Goal: Transaction & Acquisition: Purchase product/service

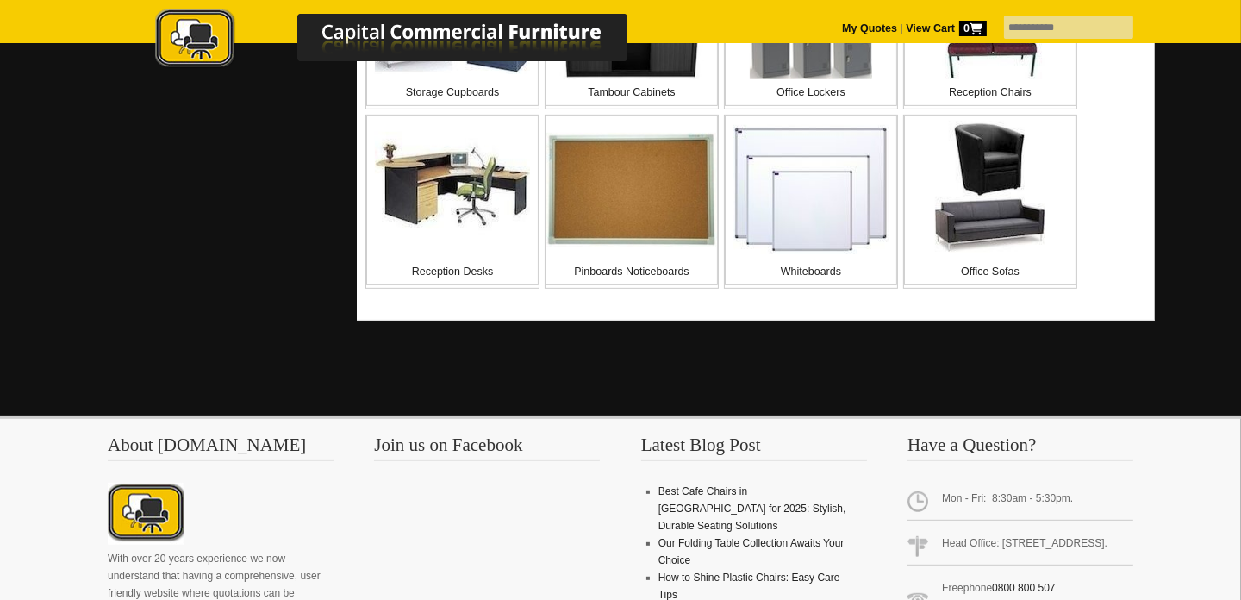
scroll to position [1207, 0]
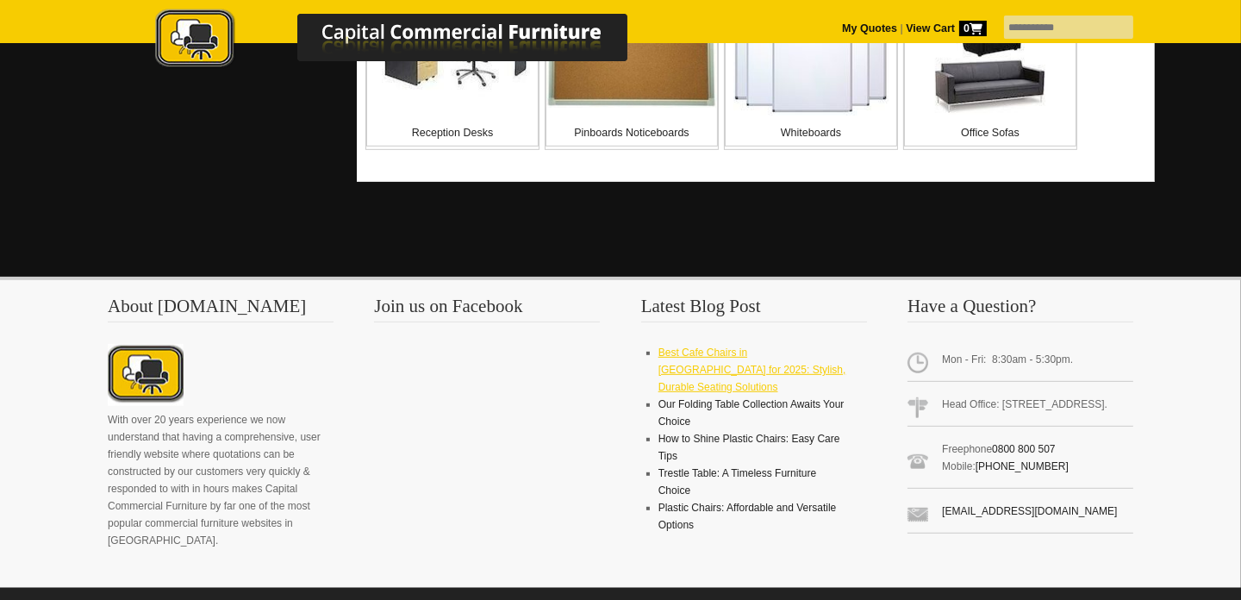
click at [721, 348] on link "Best Cafe Chairs in [GEOGRAPHIC_DATA] for 2025: Stylish, Durable Seating Soluti…" at bounding box center [753, 369] width 188 height 47
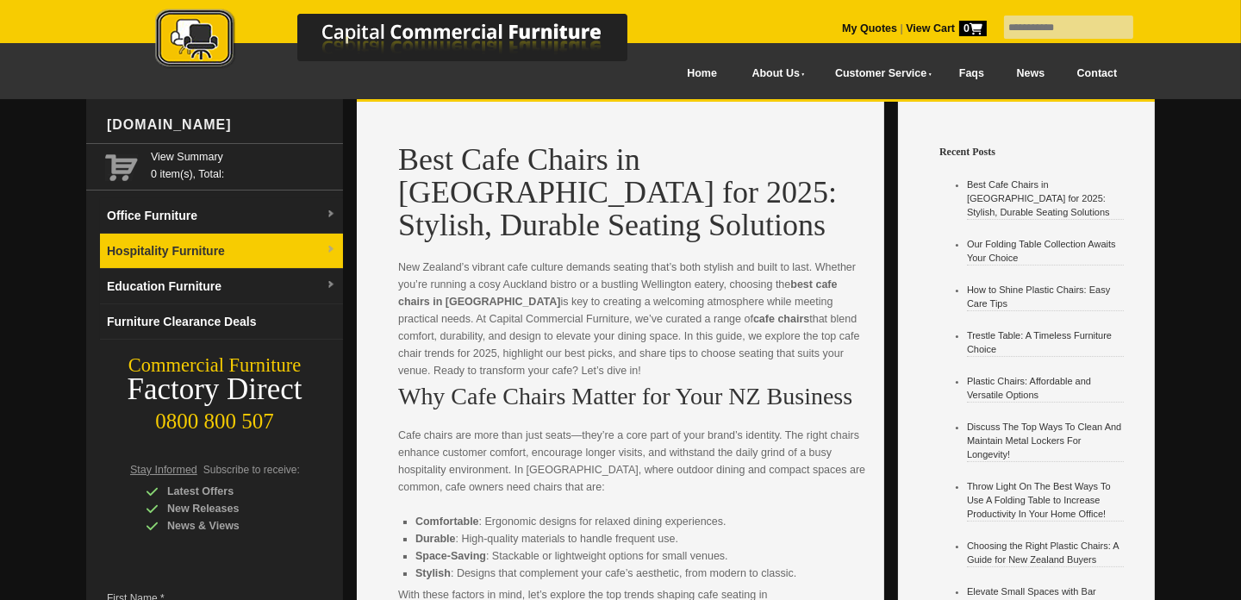
click at [199, 248] on link "Hospitality Furniture" at bounding box center [221, 251] width 243 height 35
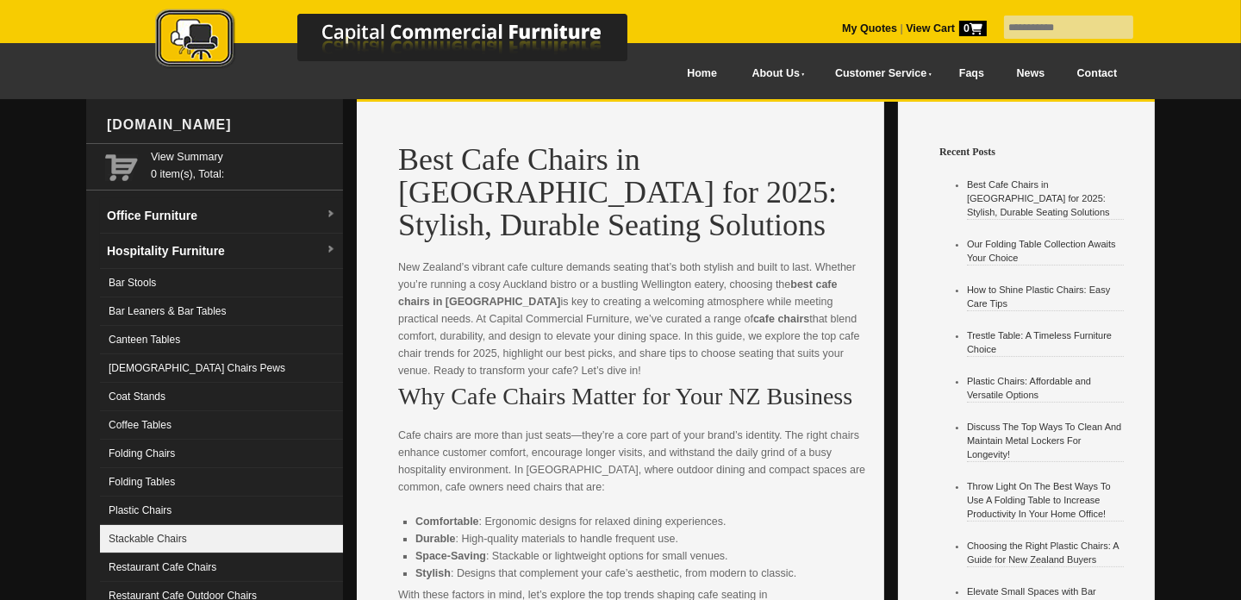
click at [178, 531] on link "Stackable Chairs" at bounding box center [221, 539] width 243 height 28
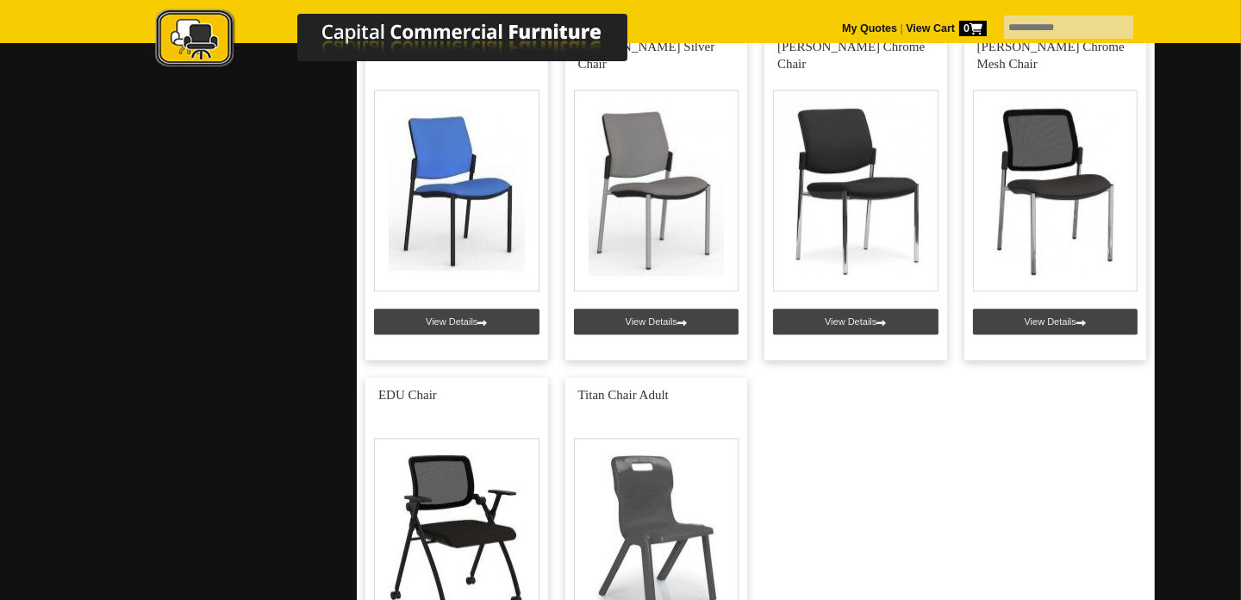
scroll to position [6033, 0]
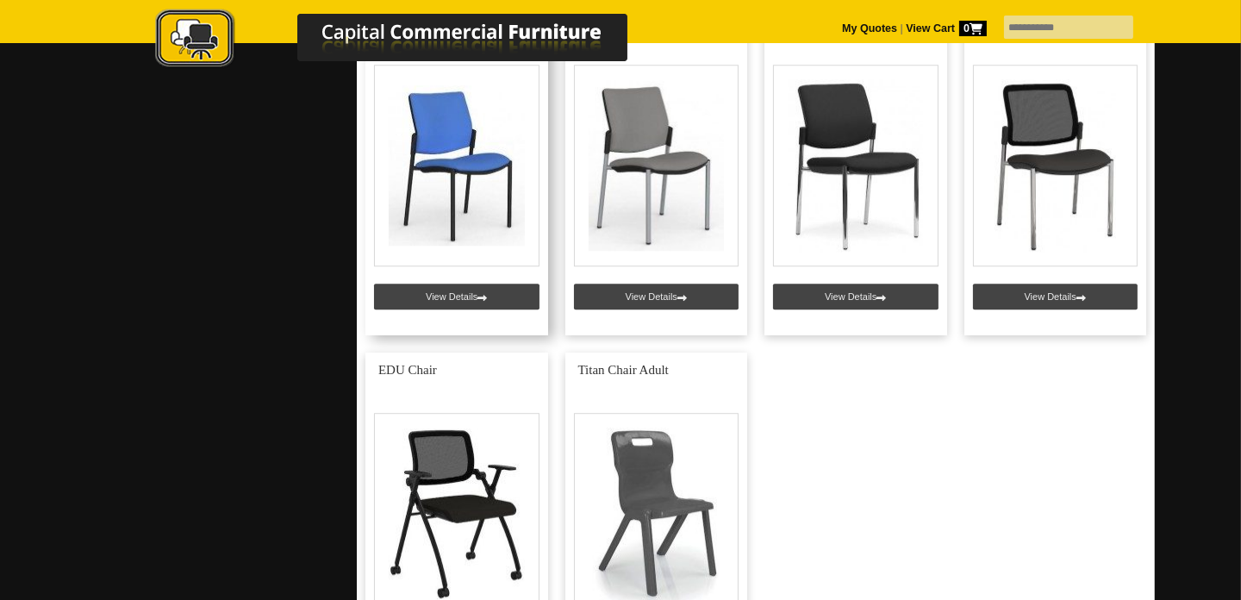
click at [465, 270] on link at bounding box center [456, 169] width 183 height 331
